Goal: Navigation & Orientation: Find specific page/section

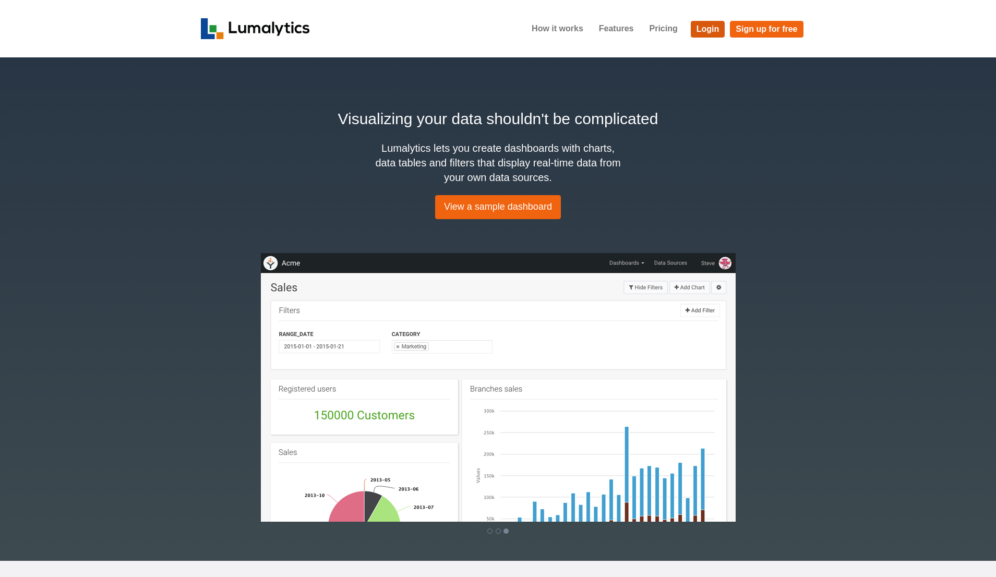
click at [710, 29] on link "Login" at bounding box center [708, 29] width 34 height 17
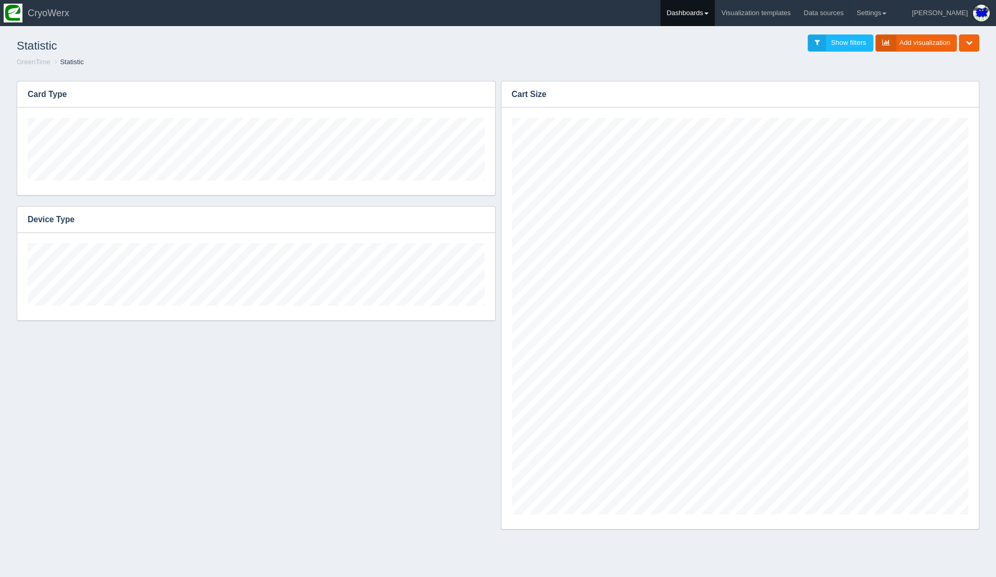
click at [715, 12] on link "Dashboards" at bounding box center [687, 13] width 54 height 26
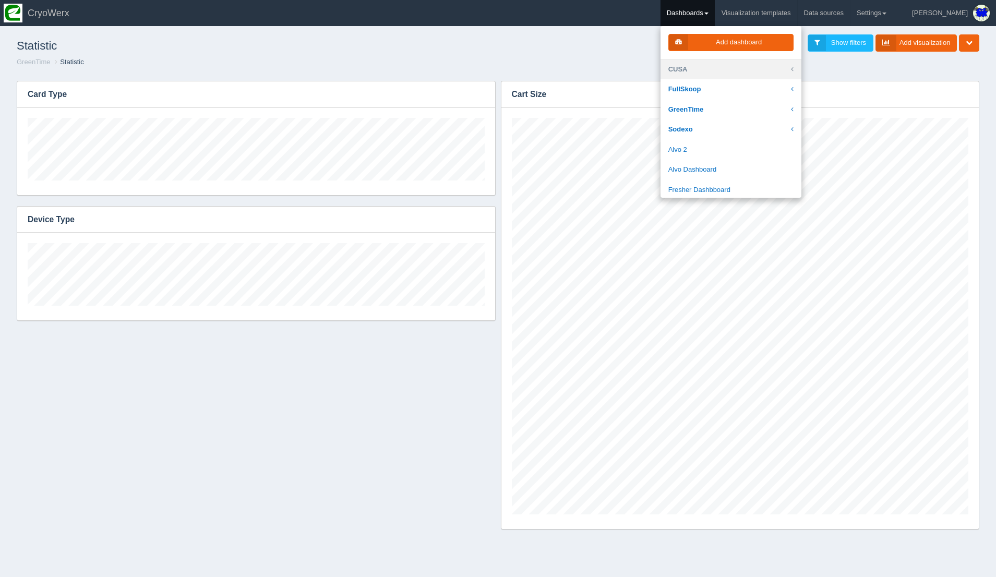
click at [728, 65] on link "CUSA" at bounding box center [730, 69] width 141 height 20
click at [742, 136] on link "Sodexo" at bounding box center [730, 129] width 141 height 20
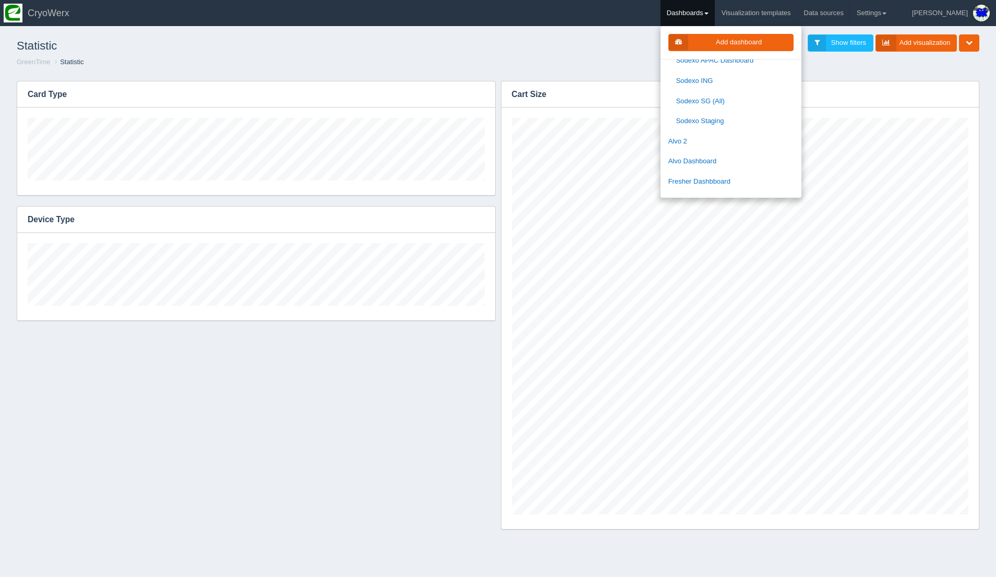
scroll to position [113, 0]
click at [730, 117] on link "Sodexo Staging" at bounding box center [730, 117] width 141 height 20
